Goal: Find specific page/section

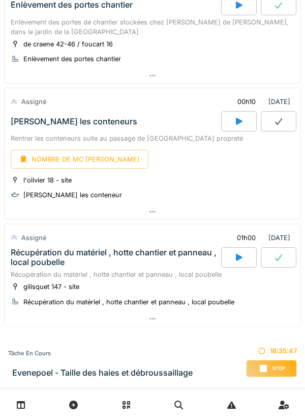
scroll to position [206, 0]
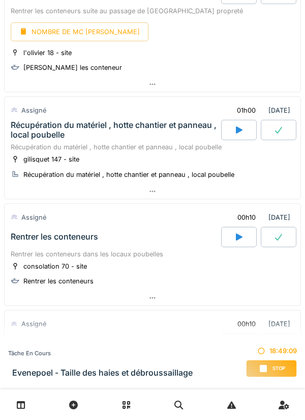
scroll to position [332, 0]
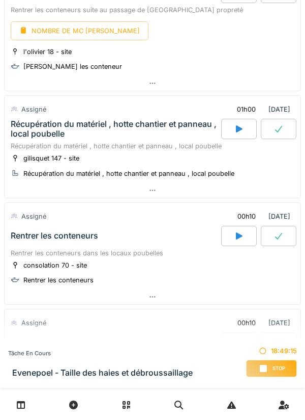
click at [151, 189] on icon at bounding box center [153, 190] width 8 height 7
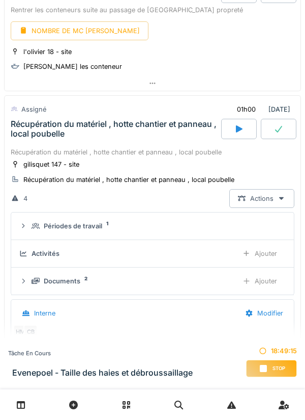
scroll to position [386, 0]
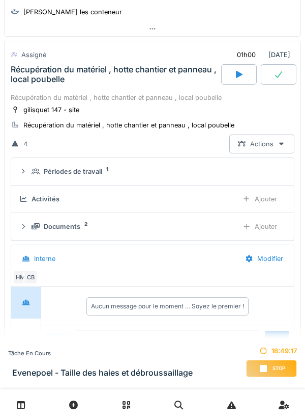
click at [118, 222] on div "Documents 2" at bounding box center [131, 226] width 199 height 10
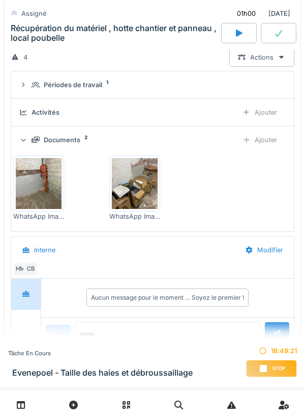
scroll to position [475, 0]
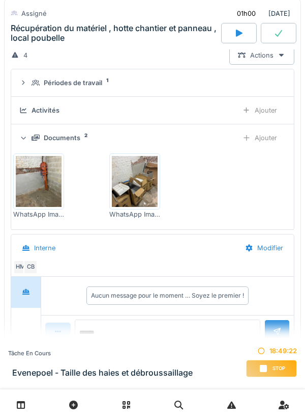
click at [39, 181] on img at bounding box center [39, 181] width 46 height 51
click at [144, 185] on img at bounding box center [135, 181] width 46 height 51
